Goal: Transaction & Acquisition: Purchase product/service

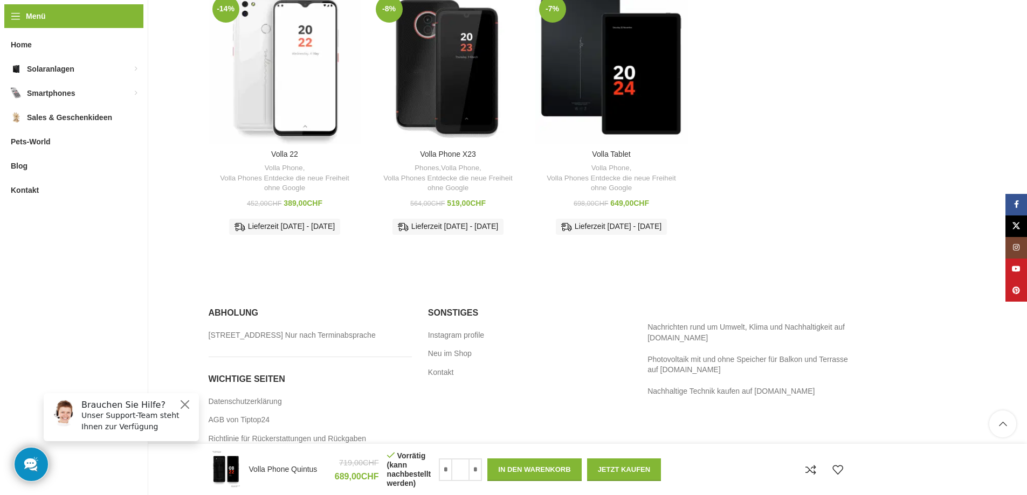
scroll to position [1781, 0]
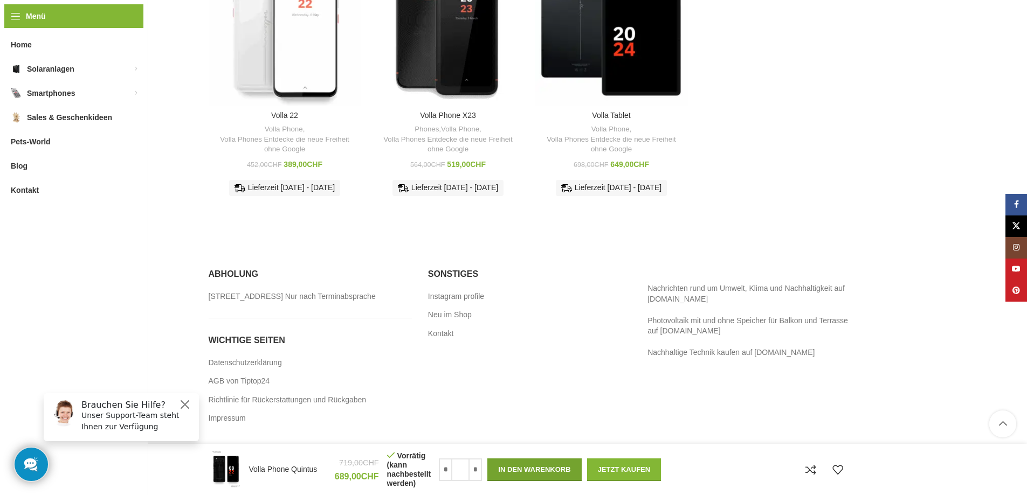
click at [547, 473] on button "In den Warenkorb" at bounding box center [534, 470] width 94 height 23
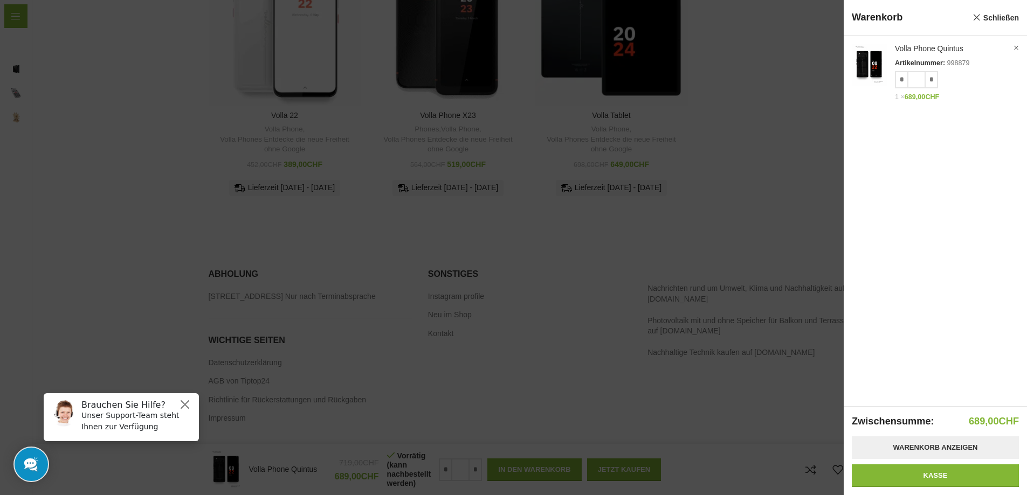
click at [924, 445] on link "Warenkorb anzeigen" at bounding box center [935, 448] width 167 height 23
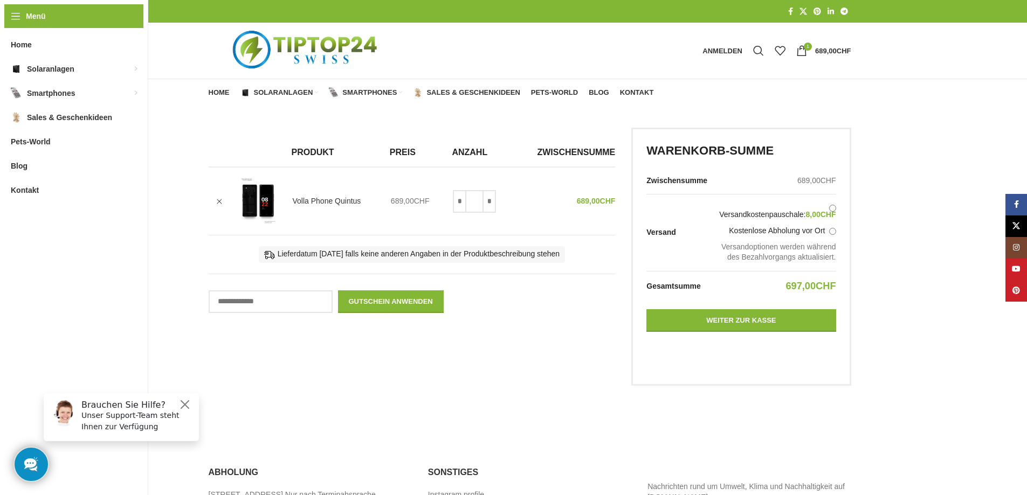
click at [831, 237] on label "Kostenlose Abholung vor Ort" at bounding box center [777, 231] width 116 height 11
click at [340, 199] on link "Volla Phone Quintus" at bounding box center [327, 201] width 68 height 11
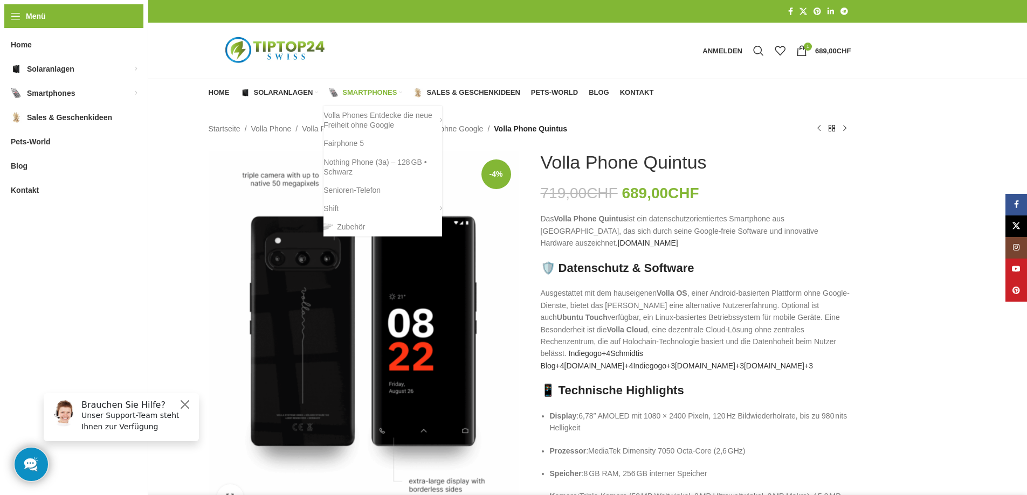
click at [383, 90] on span "Smartphones" at bounding box center [369, 92] width 54 height 9
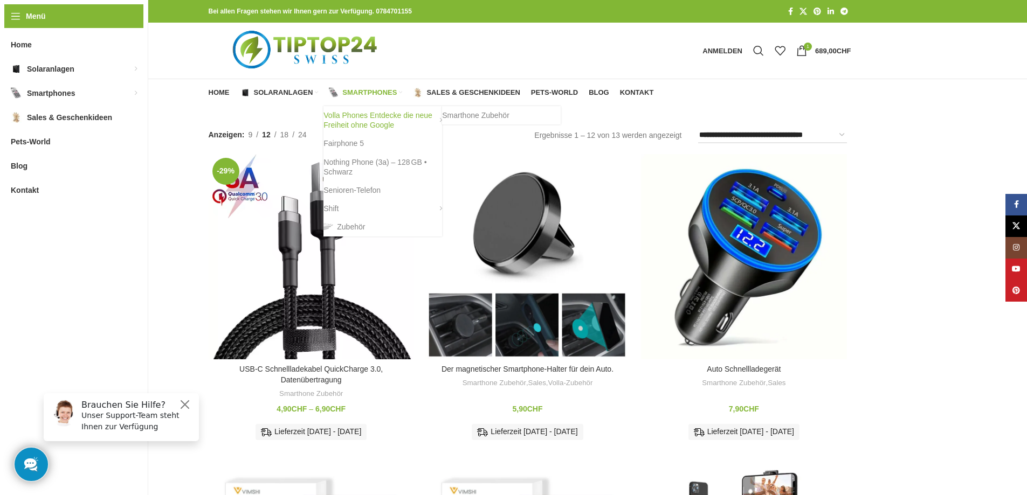
click at [379, 125] on link "Volla Phones Entdecke die neue Freiheit ohne Google" at bounding box center [383, 120] width 119 height 28
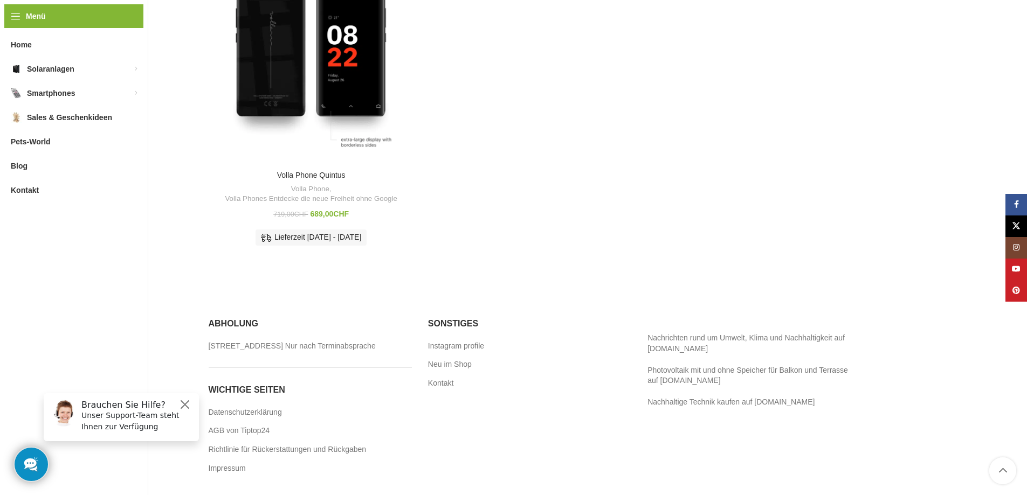
scroll to position [548, 0]
click at [235, 431] on link "AGB von Tiptop24" at bounding box center [240, 431] width 63 height 11
